Goal: Task Accomplishment & Management: Manage account settings

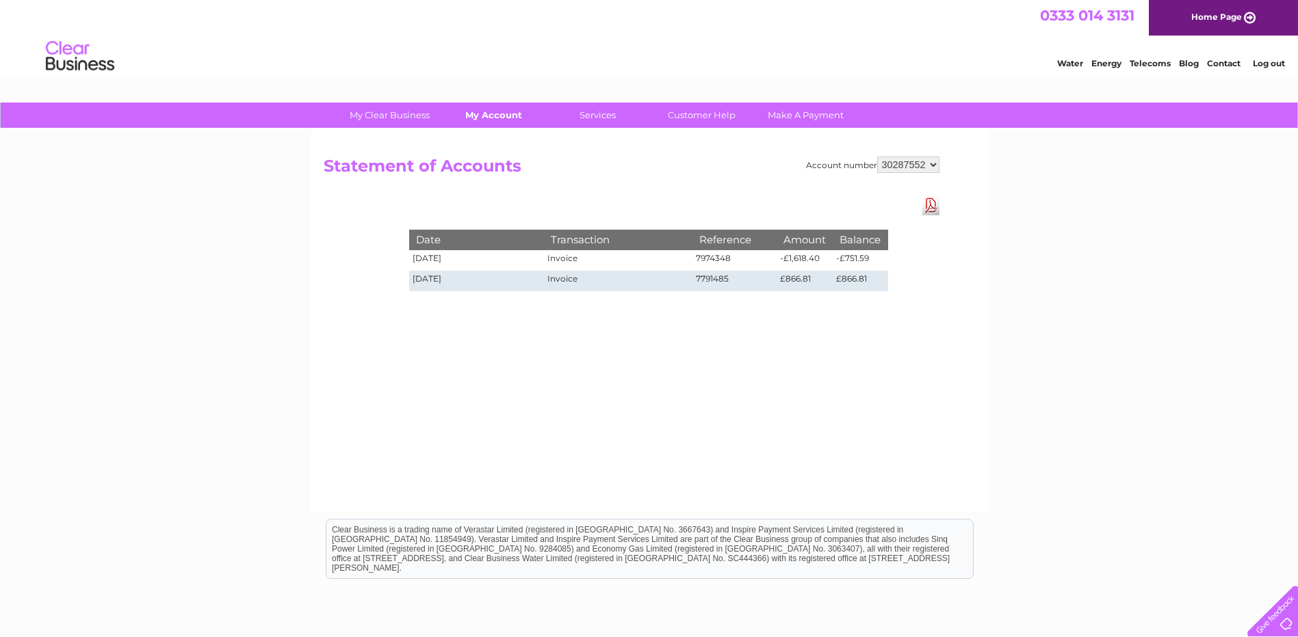
click at [495, 129] on div "My Clear Business Login Details My Details My Preferences Link Account My Accou…" at bounding box center [649, 116] width 1298 height 27
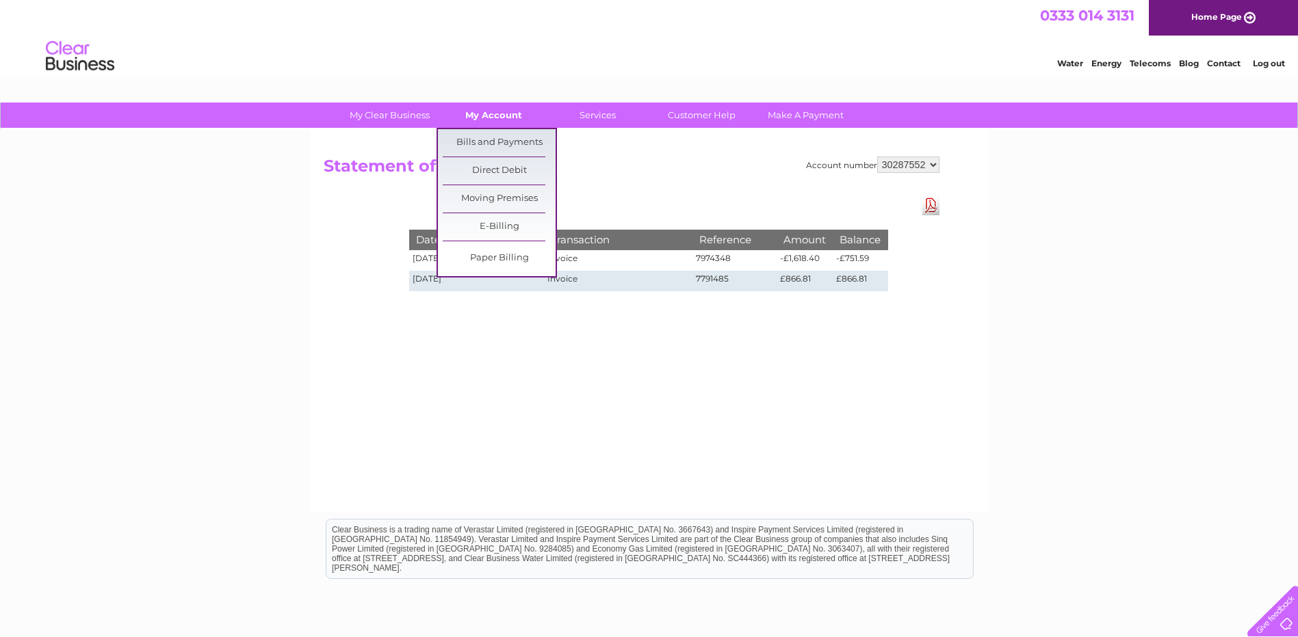
click at [495, 122] on link "My Account" at bounding box center [493, 115] width 113 height 25
click at [492, 140] on link "Bills and Payments" at bounding box center [499, 142] width 113 height 27
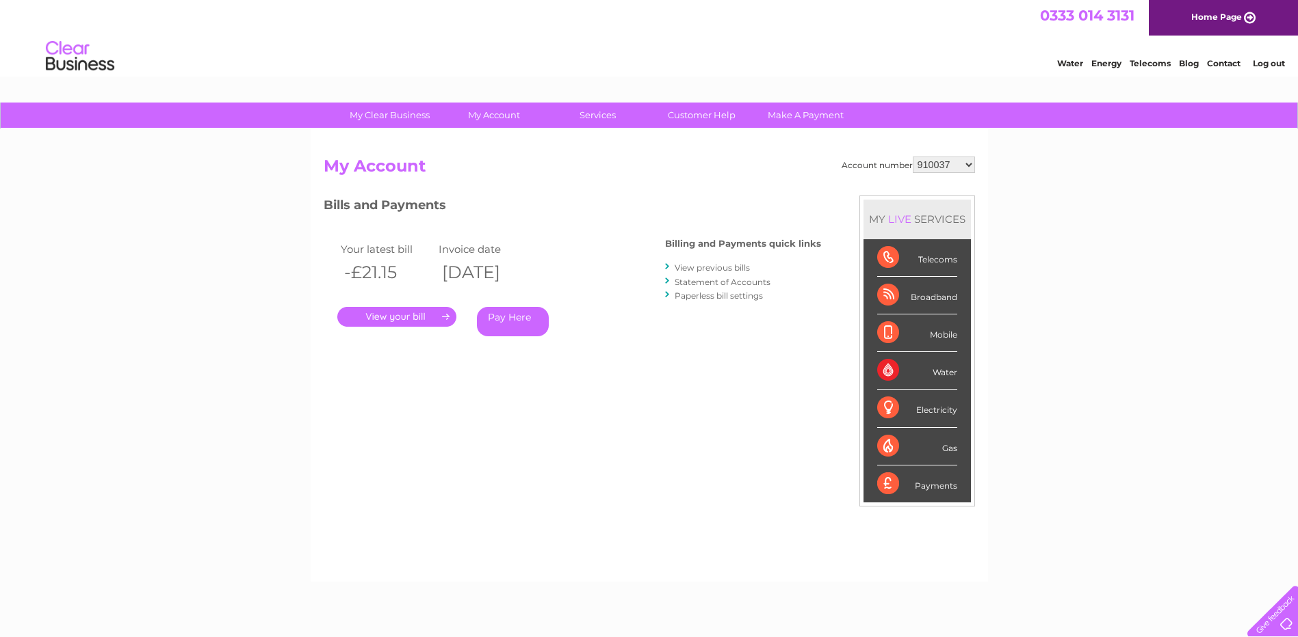
click at [971, 168] on select "910037 918935 983688 985369 991829 994056 996306 1093761 1114462 1114478 112147…" at bounding box center [943, 165] width 62 height 16
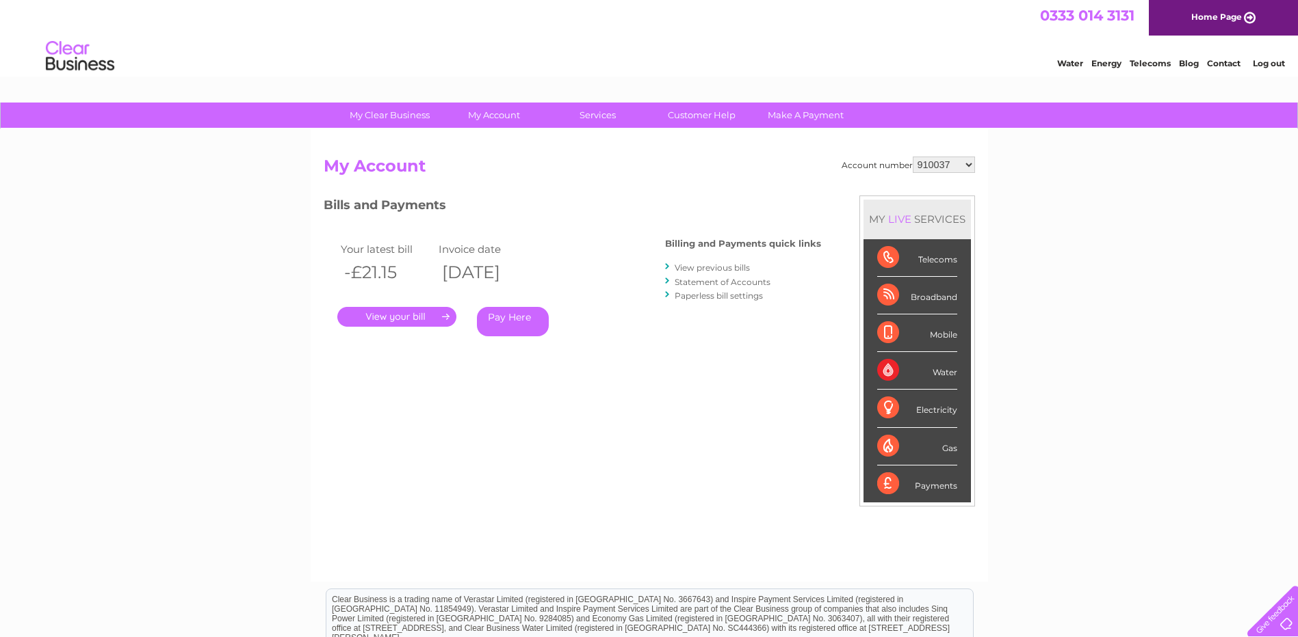
select select "30322632"
click at [912, 157] on select "910037 918935 983688 985369 991829 994056 996306 1093761 1114462 1114478 112147…" at bounding box center [943, 165] width 62 height 16
click at [393, 317] on link "." at bounding box center [396, 317] width 119 height 20
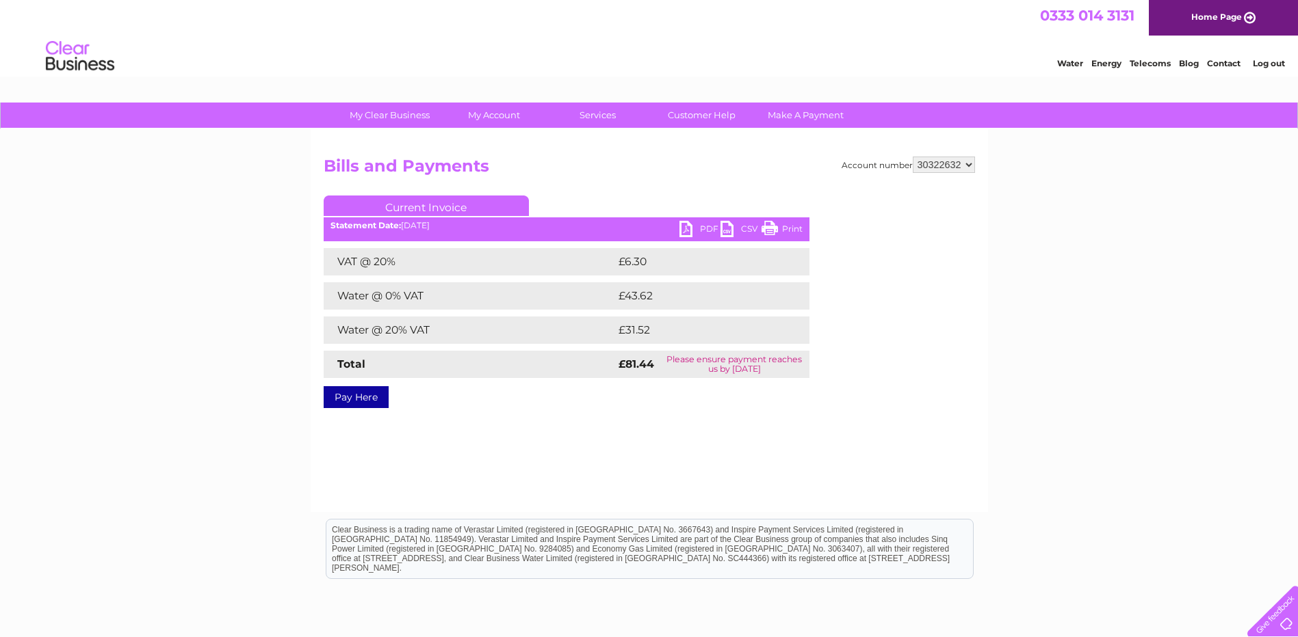
click at [685, 232] on link "PDF" at bounding box center [699, 231] width 41 height 20
click at [967, 168] on select "910037 918935 983688 985369 991829 994056 996306 1093761 1114462 1114478 112147…" at bounding box center [943, 165] width 62 height 16
select select "30320849"
click at [912, 157] on select "910037 918935 983688 985369 991829 994056 996306 1093761 1114462 1114478 112147…" at bounding box center [943, 165] width 62 height 16
click at [681, 233] on link "PDF" at bounding box center [699, 231] width 41 height 20
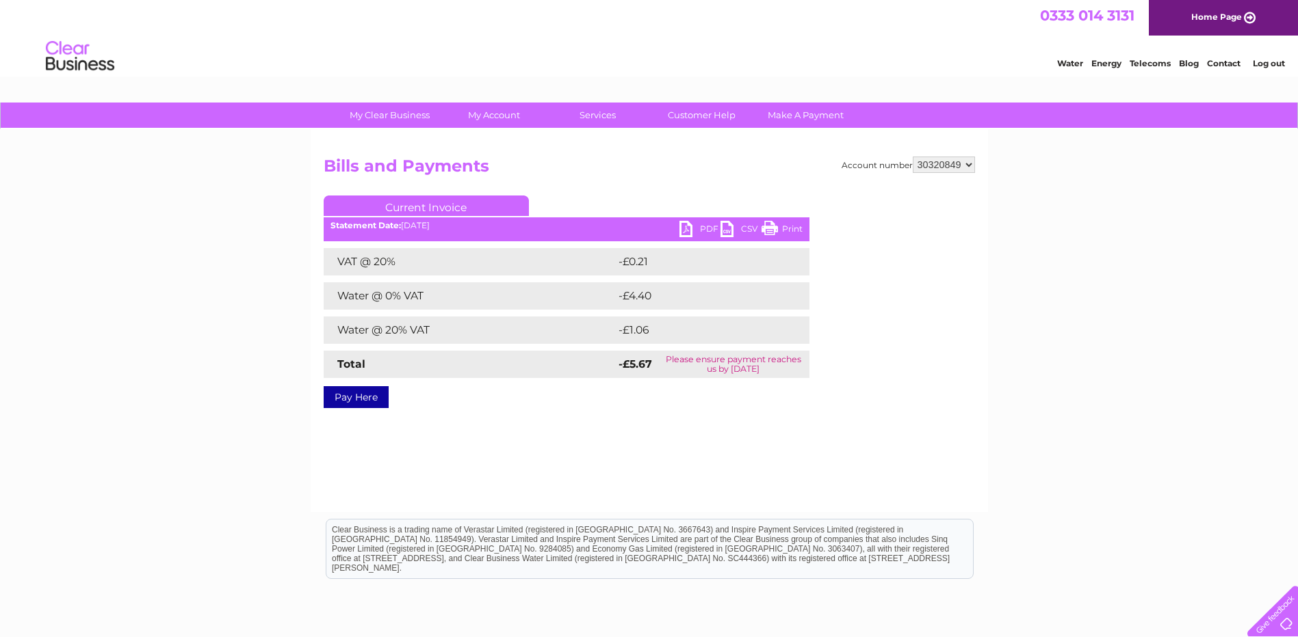
click at [970, 168] on select "910037 918935 983688 985369 991829 994056 996306 1093761 1114462 1114478 112147…" at bounding box center [943, 165] width 62 height 16
select select "30320059"
click at [912, 157] on select "910037 918935 983688 985369 991829 994056 996306 1093761 1114462 1114478 112147…" at bounding box center [943, 165] width 62 height 16
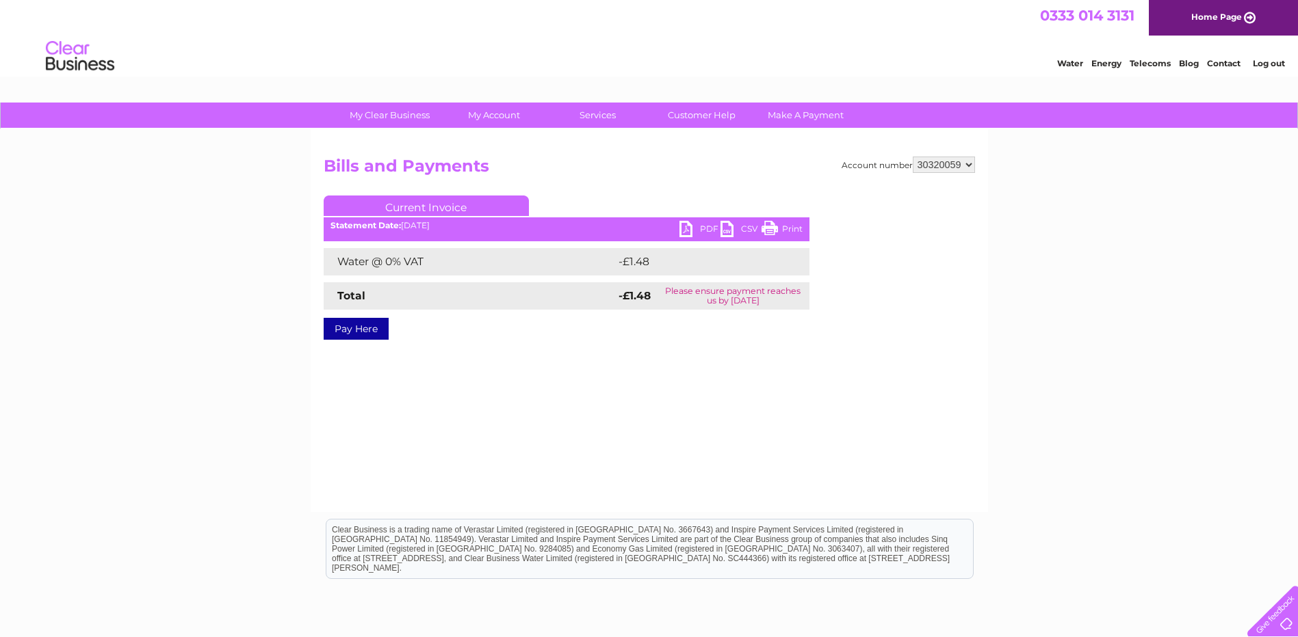
click at [689, 227] on link "PDF" at bounding box center [699, 231] width 41 height 20
click at [969, 164] on select "910037 918935 983688 985369 991829 994056 996306 1093761 1114462 1114478 112147…" at bounding box center [943, 165] width 62 height 16
select select "30313418"
click at [912, 157] on select "910037 918935 983688 985369 991829 994056 996306 1093761 1114462 1114478 112147…" at bounding box center [943, 165] width 62 height 16
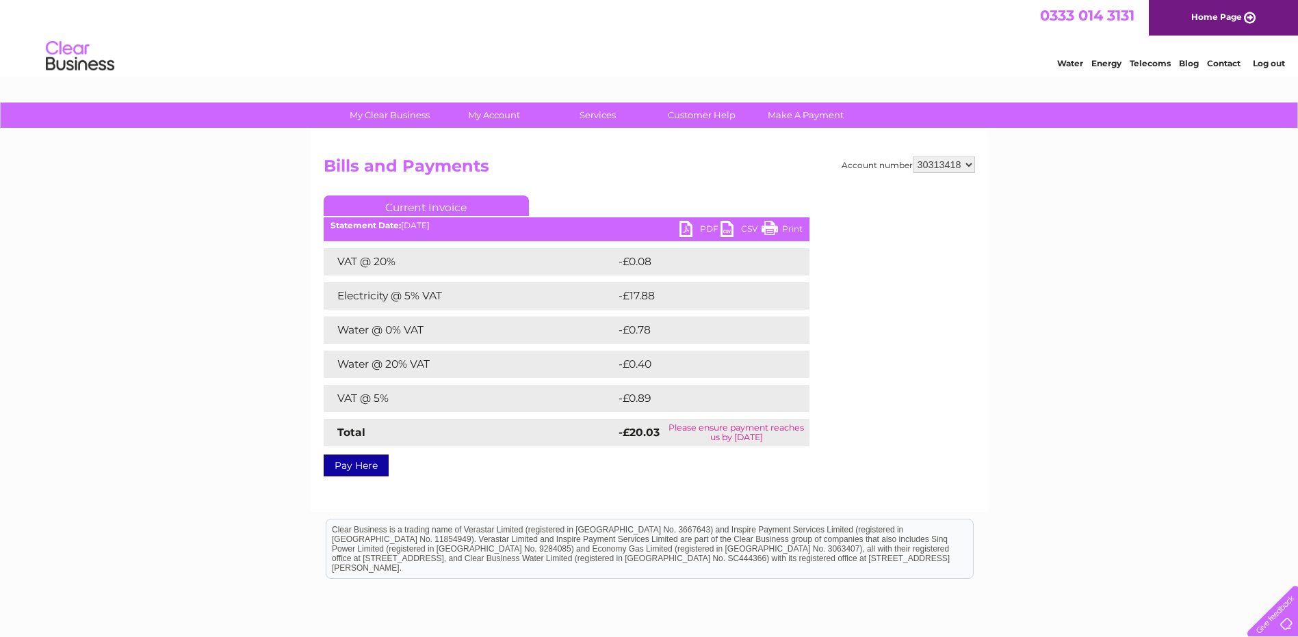
click at [689, 229] on link "PDF" at bounding box center [699, 231] width 41 height 20
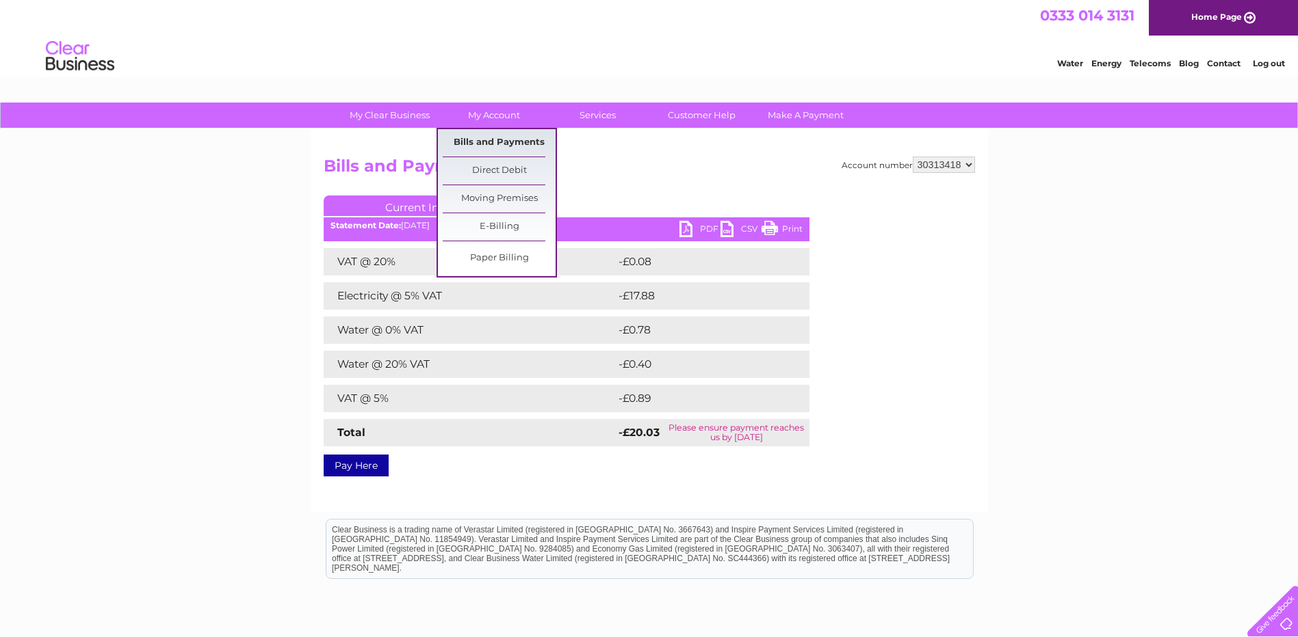
click at [482, 137] on link "Bills and Payments" at bounding box center [499, 142] width 113 height 27
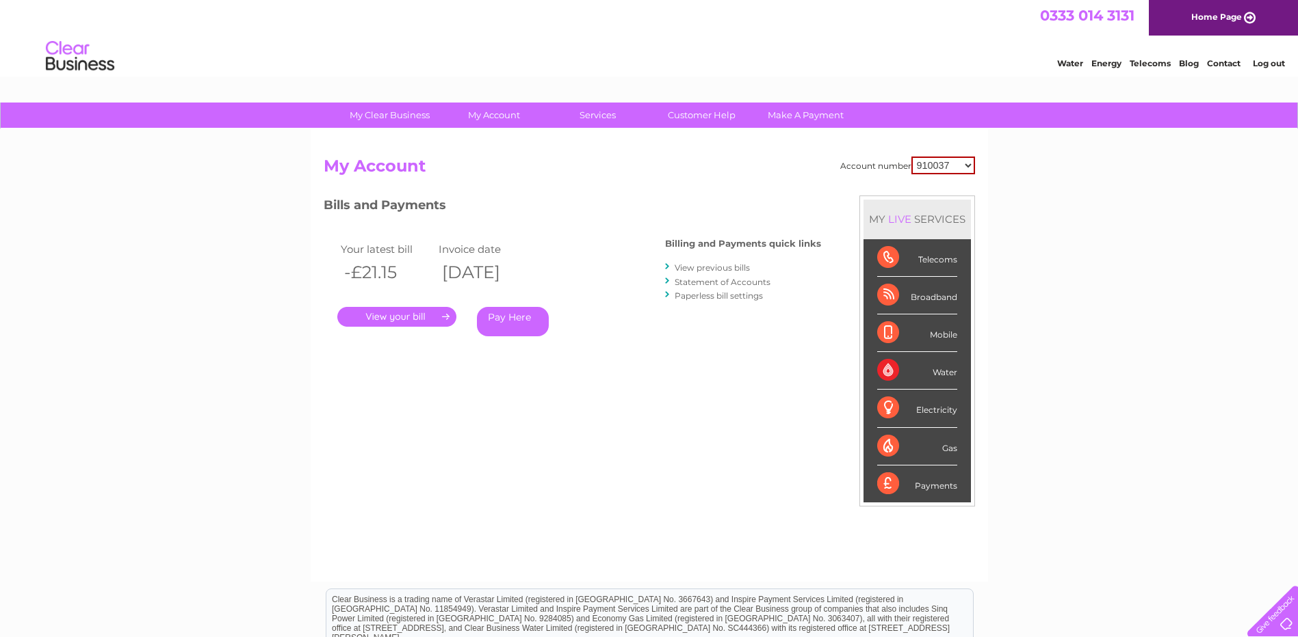
drag, startPoint x: 0, startPoint y: 0, endPoint x: 966, endPoint y: 165, distance: 980.4
click at [966, 165] on select "910037 918935 983688 985369 991829 994056 996306 1093761 1114462 1114478 112147…" at bounding box center [943, 166] width 64 height 18
select select "30313418"
click at [911, 157] on select "910037 918935 983688 985369 991829 994056 996306 1093761 1114462 1114478 112147…" at bounding box center [943, 166] width 64 height 18
click at [717, 284] on link "Statement of Accounts" at bounding box center [722, 282] width 96 height 10
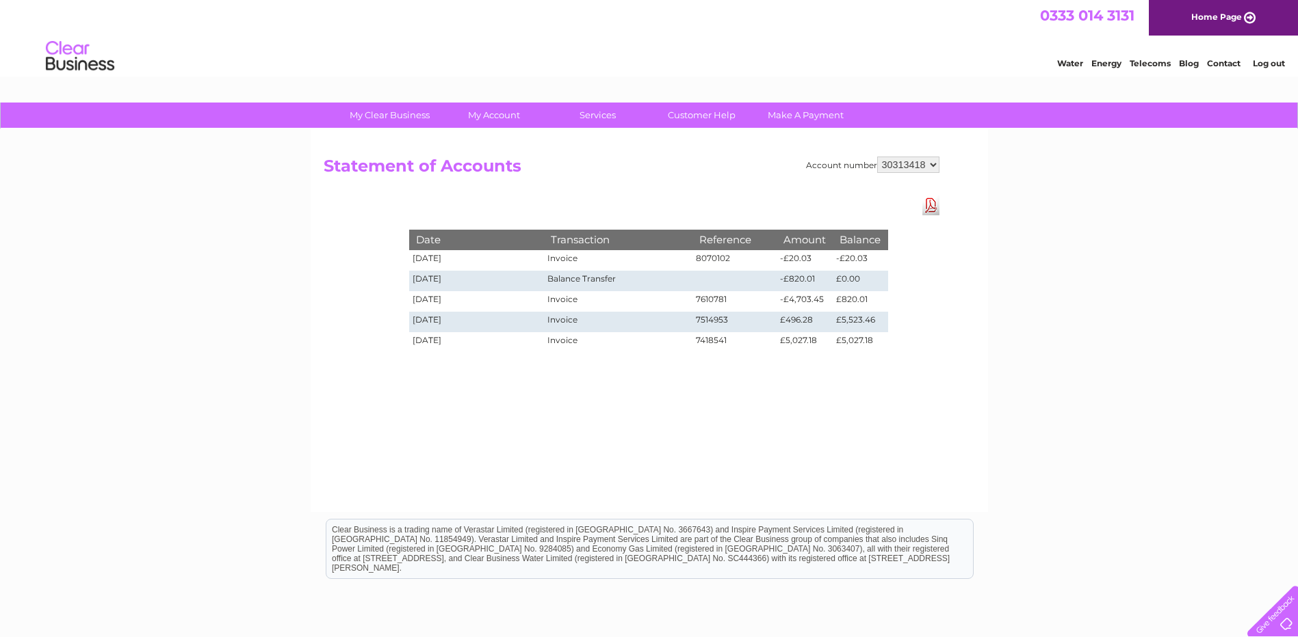
click at [933, 168] on select "910037 918935 983688 985369 991829 994056 996306 1093761 1114462 1114478 112147…" at bounding box center [908, 165] width 62 height 16
select select "30304655"
click at [877, 157] on select "910037 918935 983688 985369 991829 994056 996306 1093761 1114462 1114478 112147…" at bounding box center [908, 165] width 62 height 16
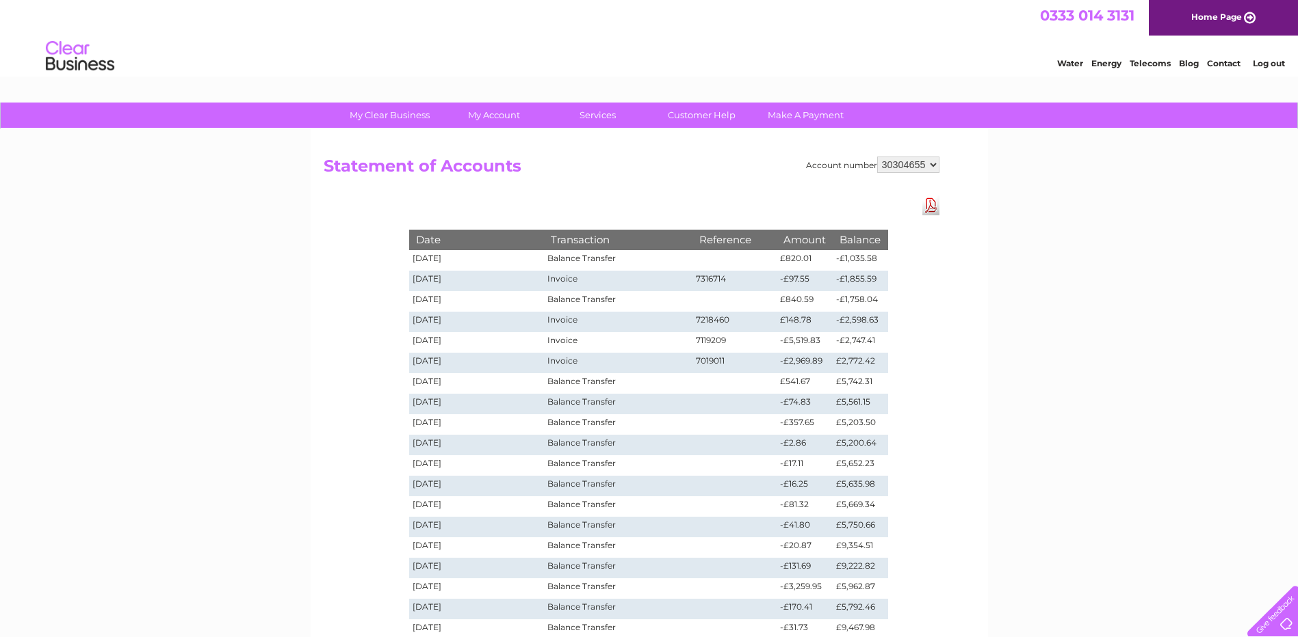
click at [937, 167] on select "910037 918935 983688 985369 991829 994056 996306 1093761 1114462 1114478 112147…" at bounding box center [908, 165] width 62 height 16
select select "30302702"
click at [877, 157] on select "910037 918935 983688 985369 991829 994056 996306 1093761 1114462 1114478 112147…" at bounding box center [908, 165] width 62 height 16
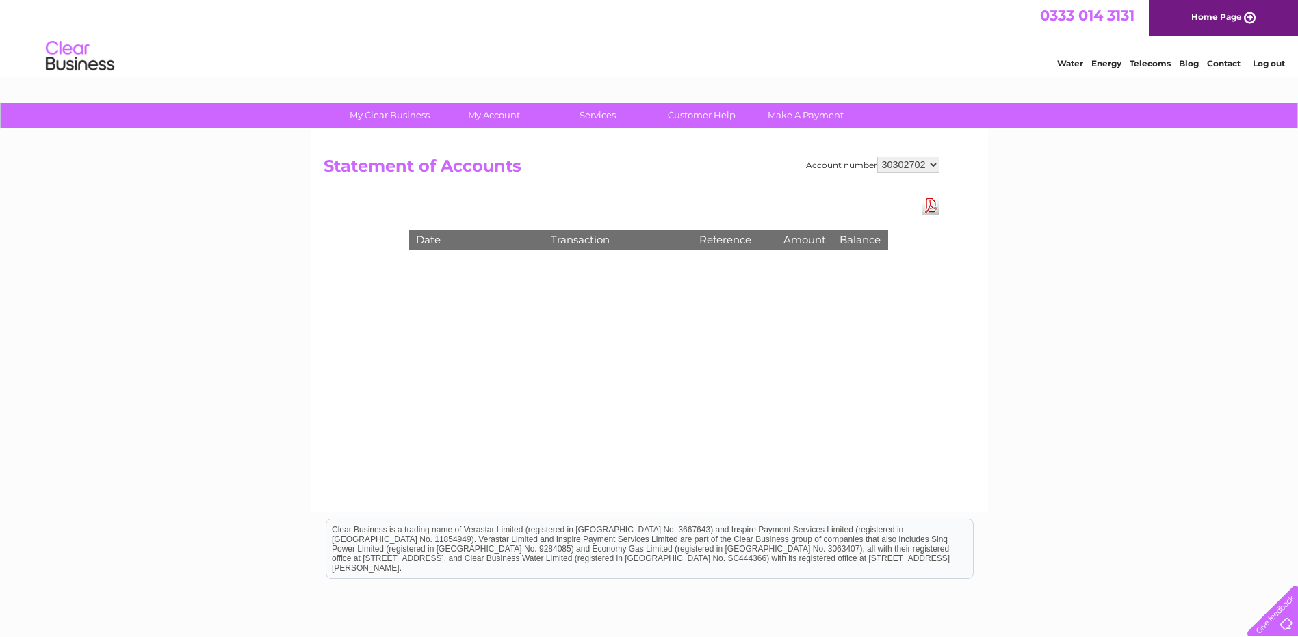
click at [930, 165] on select "910037 918935 983688 985369 991829 994056 996306 1093761 1114462 1114478 112147…" at bounding box center [908, 165] width 62 height 16
select select "30300676"
click at [877, 157] on select "910037 918935 983688 985369 991829 994056 996306 1093761 1114462 1114478 112147…" at bounding box center [908, 165] width 62 height 16
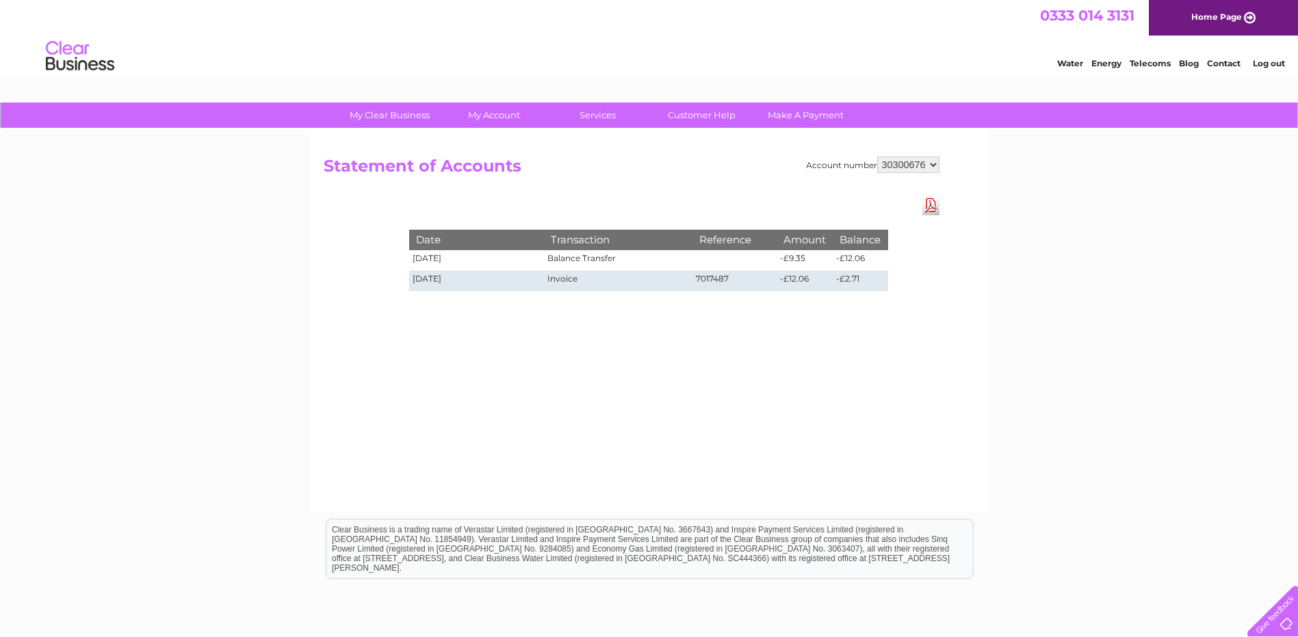
click at [934, 161] on select "910037 918935 983688 985369 991829 994056 996306 1093761 1114462 1114478 112147…" at bounding box center [908, 165] width 62 height 16
select select "30299448"
click at [877, 157] on select "910037 918935 983688 985369 991829 994056 996306 1093761 1114462 1114478 112147…" at bounding box center [908, 165] width 62 height 16
